Goal: Task Accomplishment & Management: Use online tool/utility

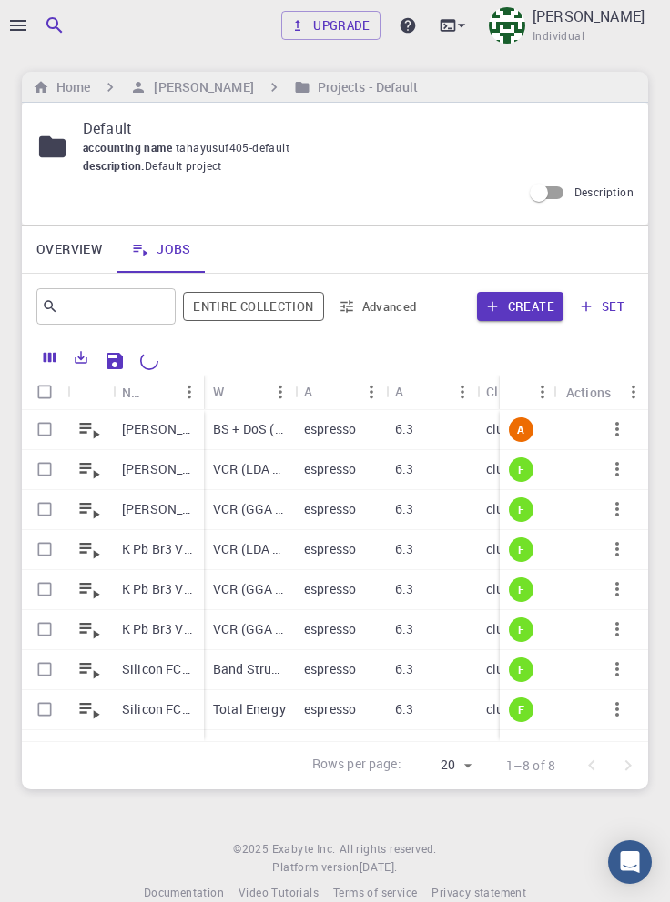
click at [14, 31] on div at bounding box center [335, 451] width 670 height 902
click at [23, 24] on icon "button" at bounding box center [18, 26] width 22 height 22
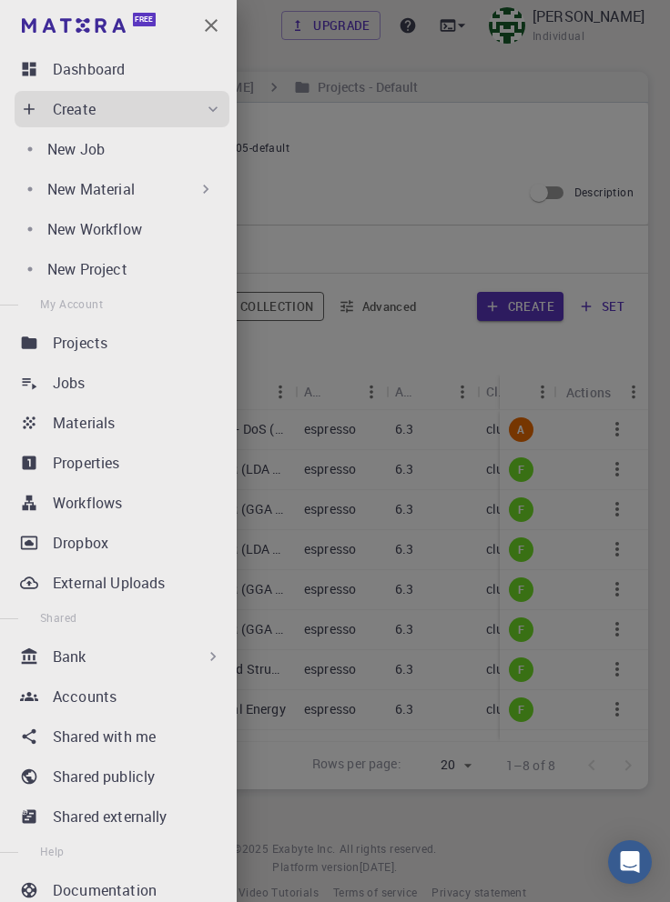
click at [144, 380] on div "Jobs" at bounding box center [141, 383] width 176 height 22
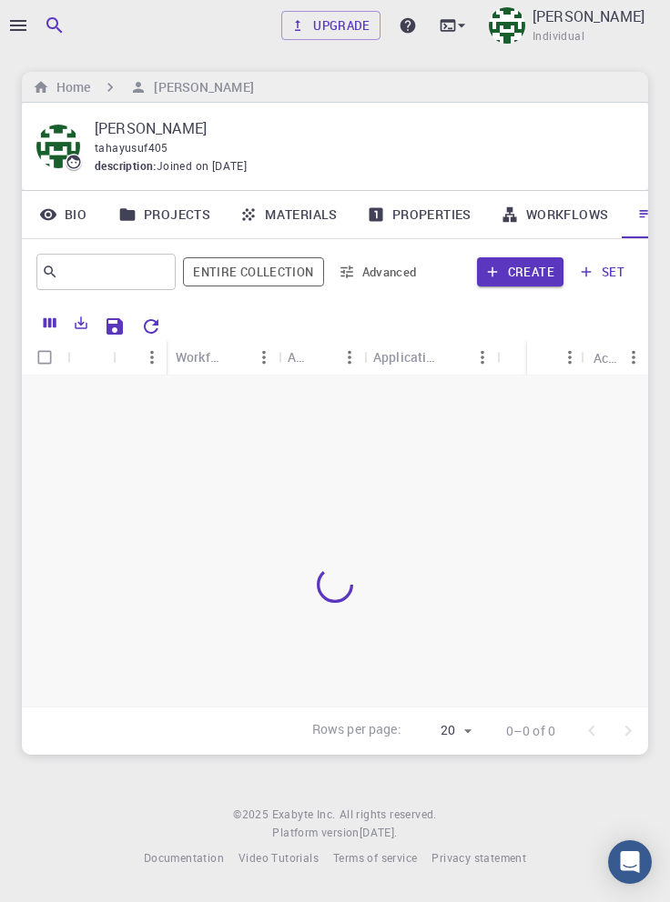
scroll to position [0, 62]
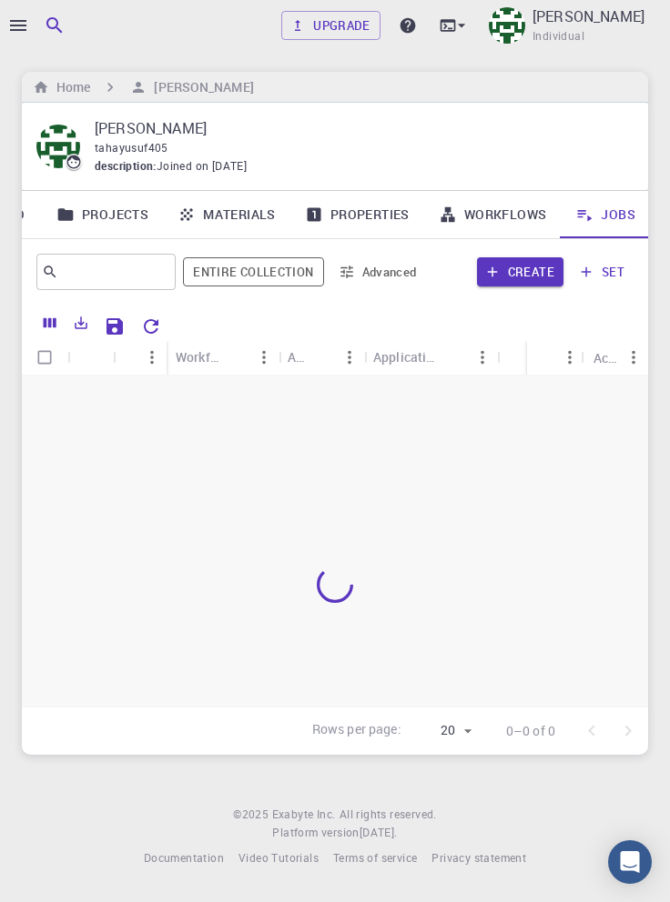
click at [498, 218] on link "Workflows" at bounding box center [492, 214] width 137 height 47
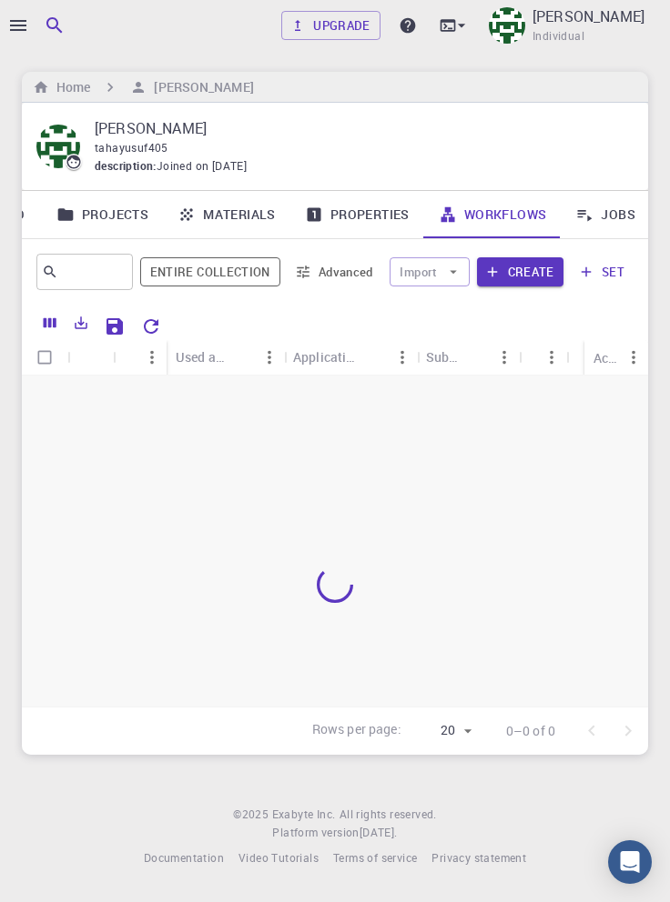
click at [20, 21] on icon "button" at bounding box center [18, 25] width 16 height 11
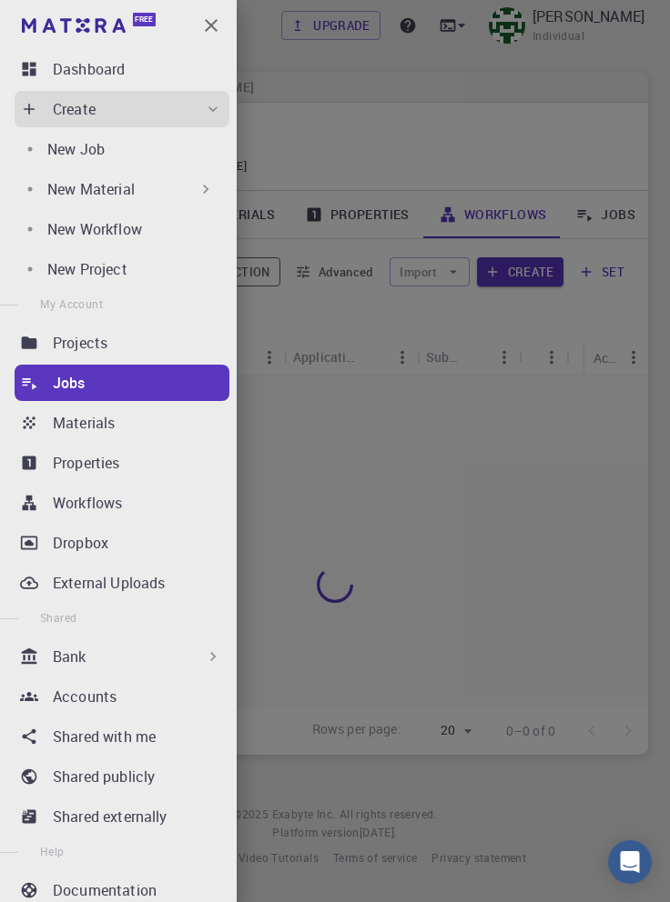
click at [137, 67] on div "Dashboard" at bounding box center [141, 69] width 176 height 22
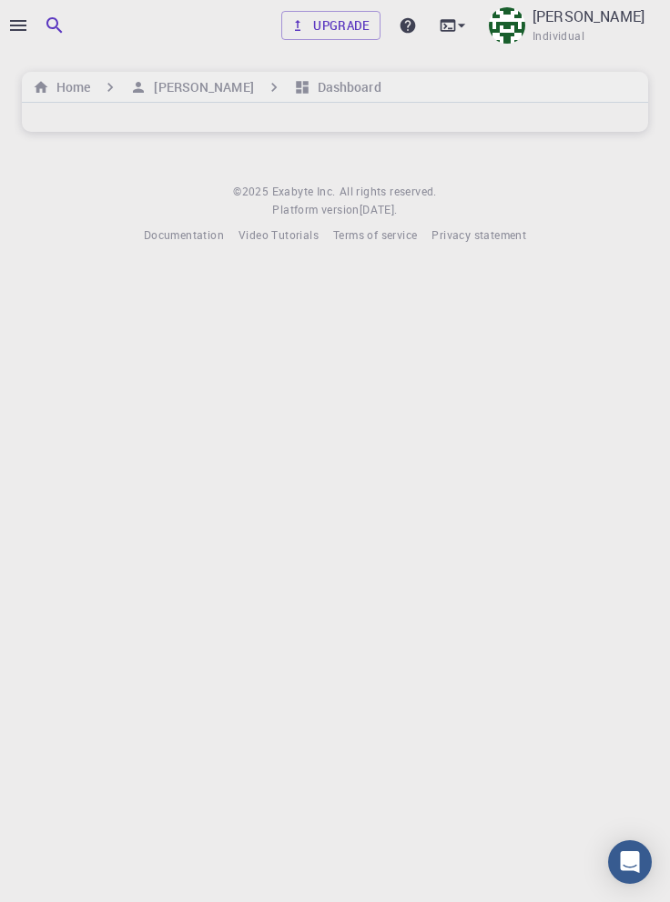
click at [19, 25] on icon "button" at bounding box center [18, 25] width 16 height 11
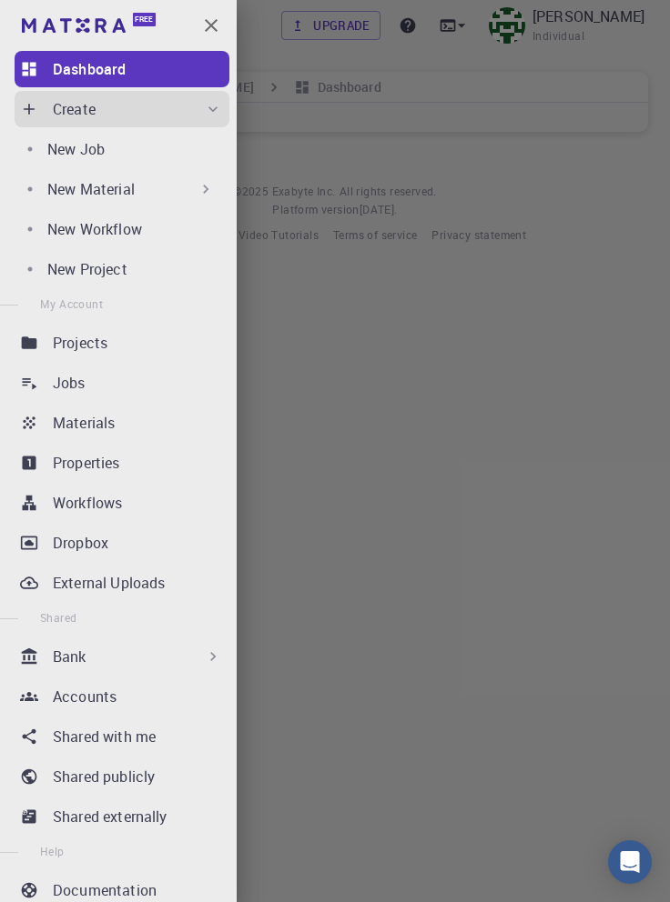
click at [70, 381] on p "Jobs" at bounding box center [69, 383] width 33 height 22
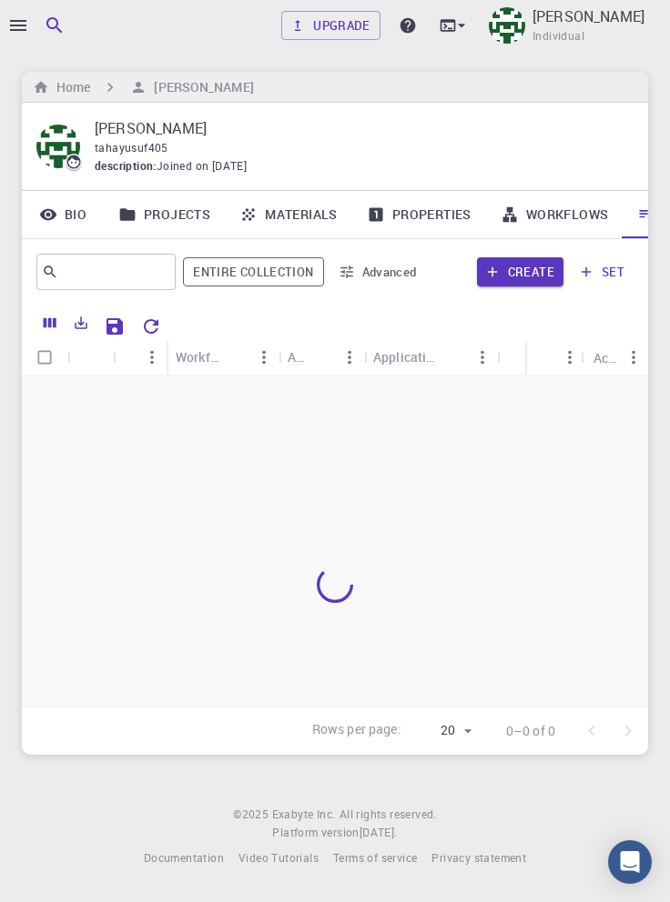
scroll to position [0, 62]
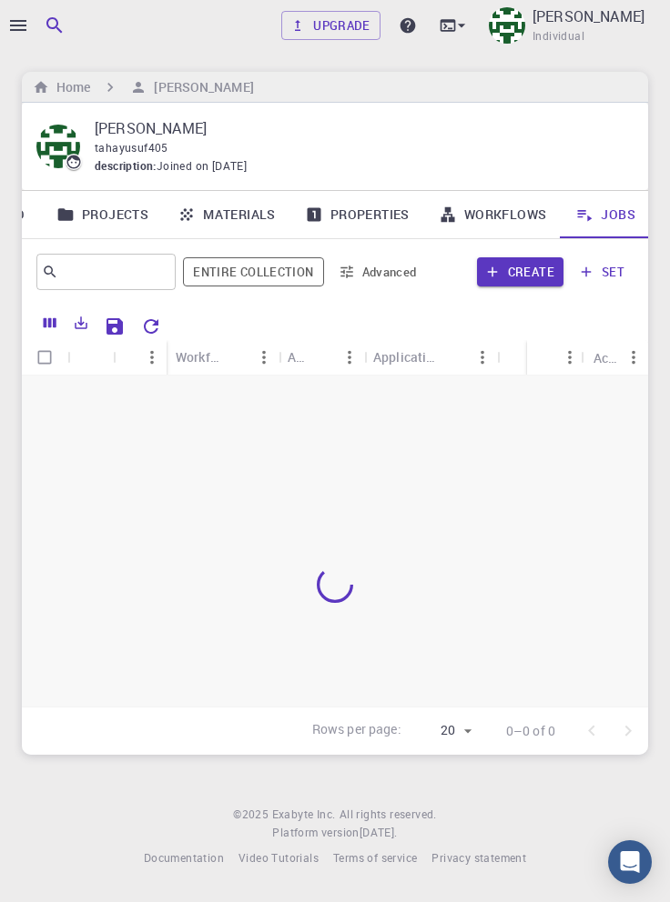
click at [470, 25] on icon at bounding box center [461, 25] width 18 height 18
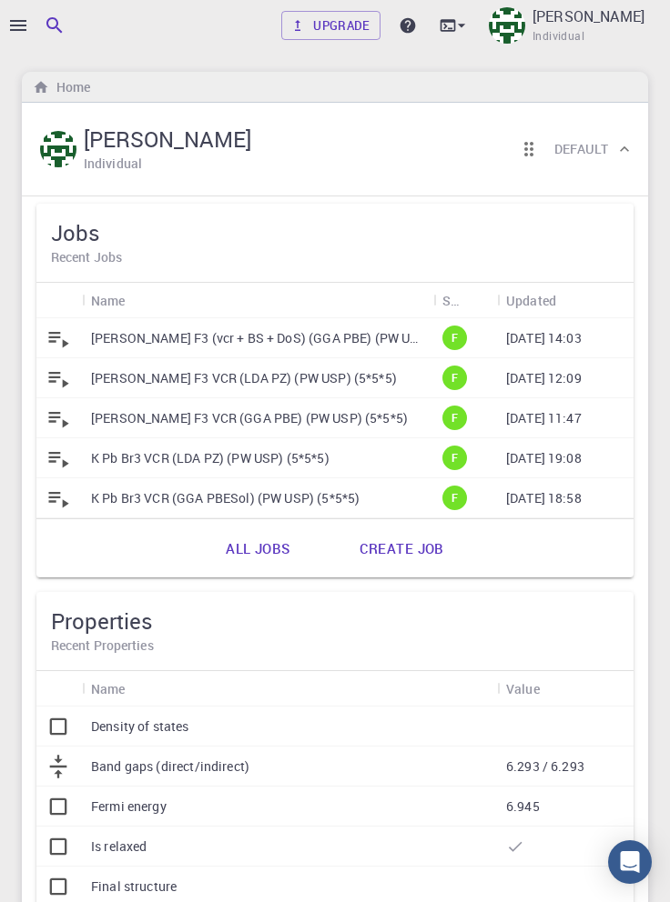
click at [342, 334] on p "[PERSON_NAME] F3 (vcr + BS + DoS) (GGA PBE) (PW USP) (5*5*5)" at bounding box center [257, 338] width 333 height 18
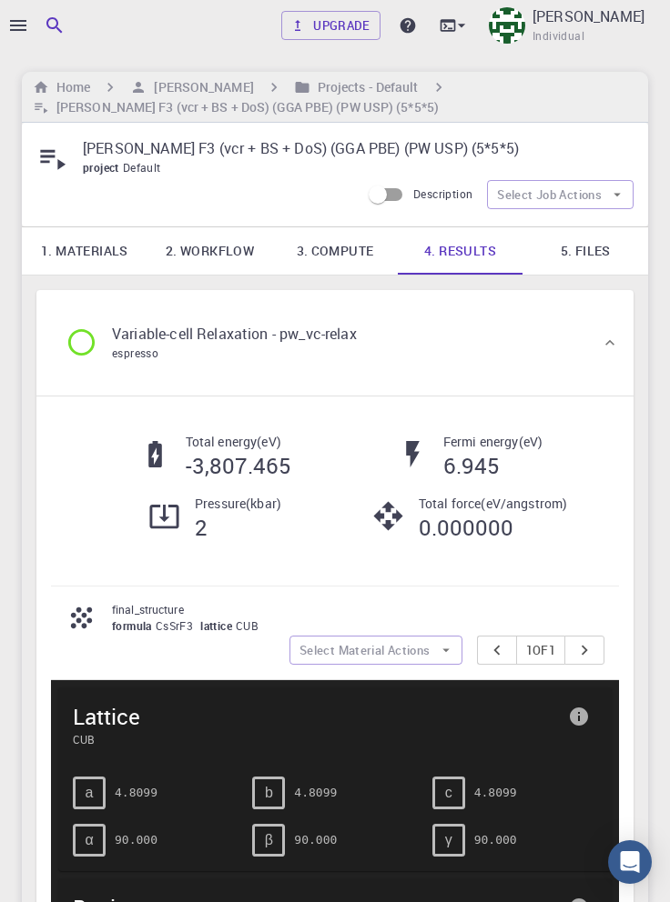
click at [104, 252] on link "1. Materials" at bounding box center [85, 250] width 126 height 47
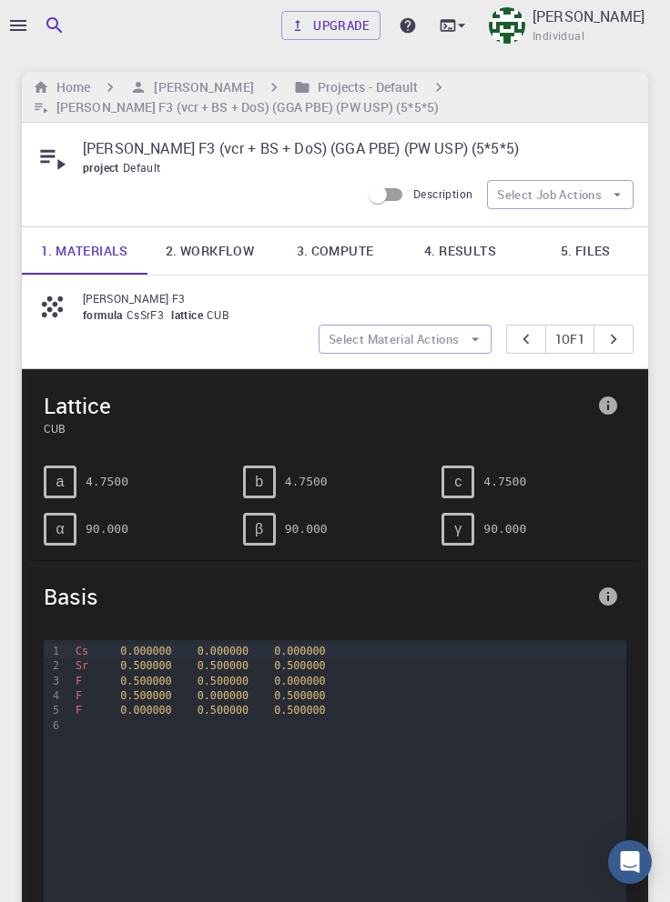
click at [469, 247] on link "4. Results" at bounding box center [461, 250] width 126 height 47
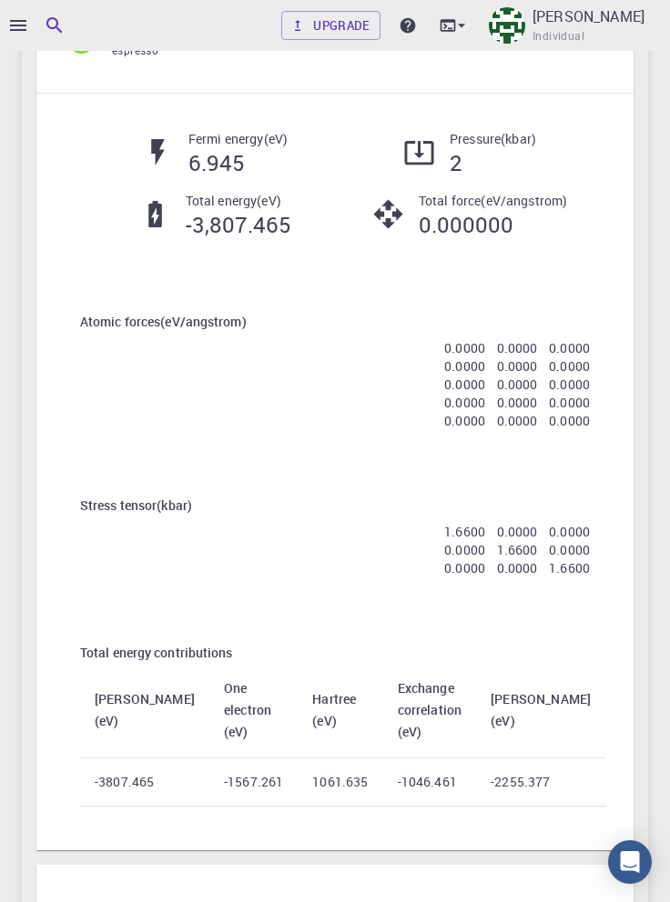
scroll to position [2552, 0]
